Goal: Task Accomplishment & Management: Use online tool/utility

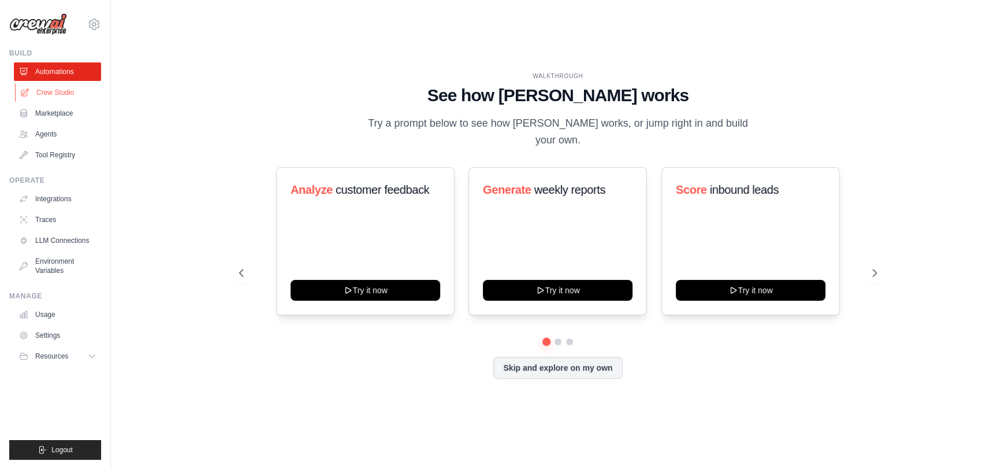
click at [64, 87] on link "Crew Studio" at bounding box center [58, 92] width 87 height 18
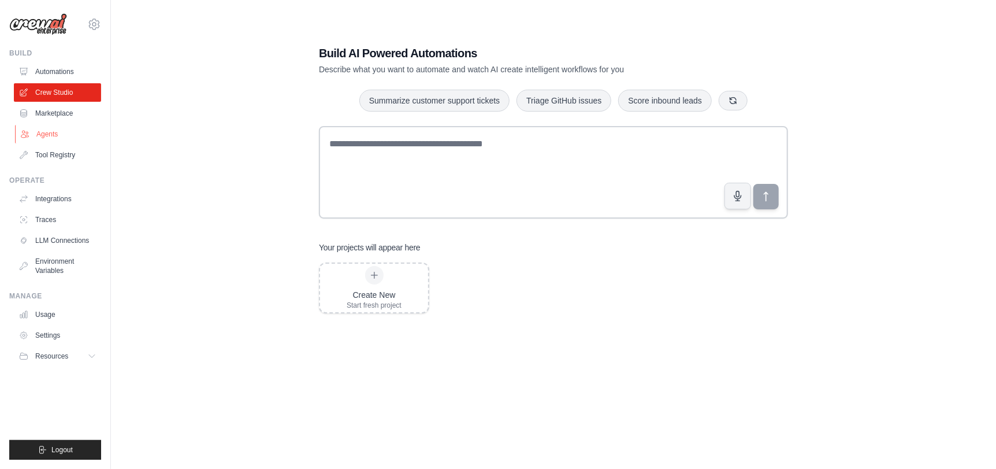
click at [65, 133] on link "Agents" at bounding box center [58, 134] width 87 height 18
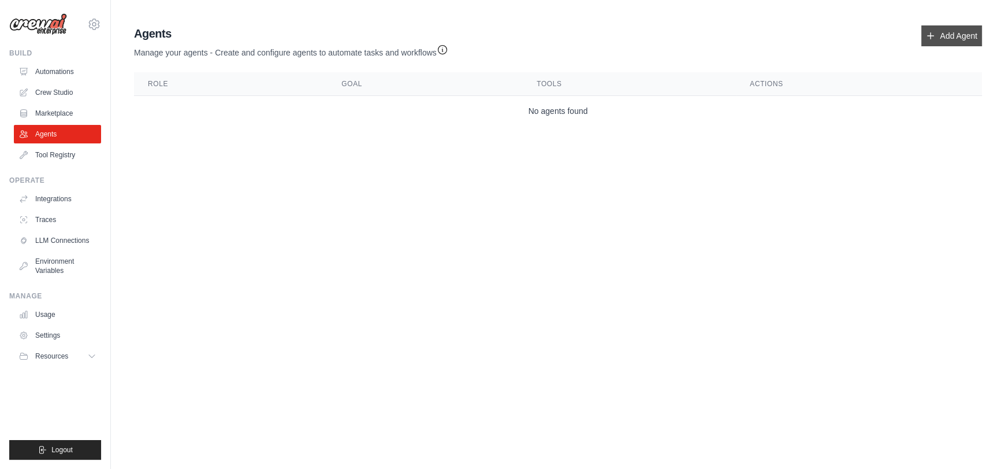
click at [946, 35] on link "Add Agent" at bounding box center [952, 35] width 61 height 21
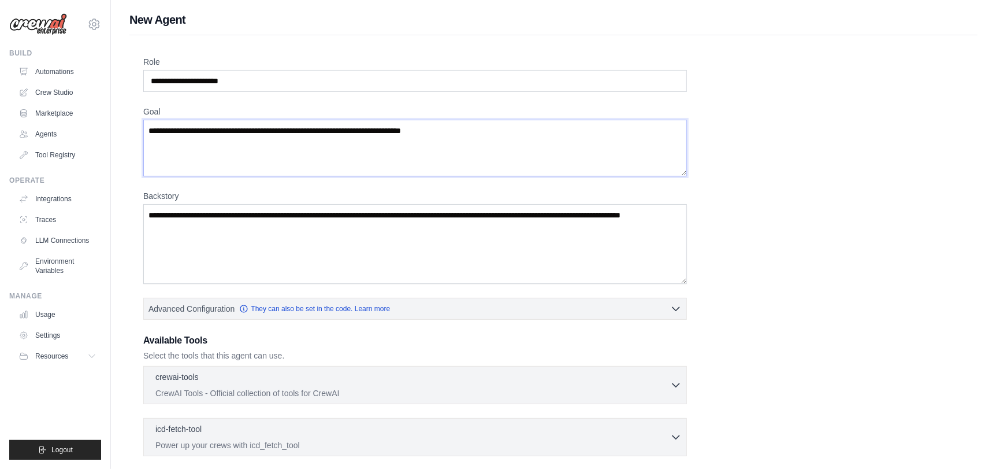
click at [224, 164] on textarea "Goal" at bounding box center [415, 148] width 544 height 57
click at [250, 255] on textarea "Backstory" at bounding box center [415, 244] width 544 height 80
click at [179, 76] on input "Role" at bounding box center [415, 81] width 544 height 22
click at [243, 85] on input "Role" at bounding box center [415, 81] width 544 height 22
click at [263, 78] on input "Role" at bounding box center [415, 81] width 544 height 22
